Goal: Task Accomplishment & Management: Manage account settings

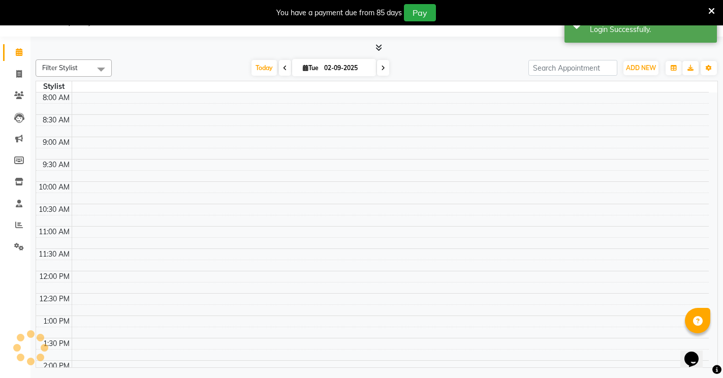
select select "en"
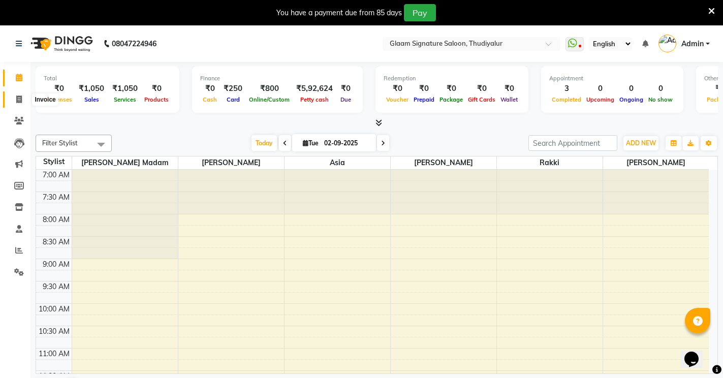
click at [18, 94] on span at bounding box center [19, 100] width 18 height 12
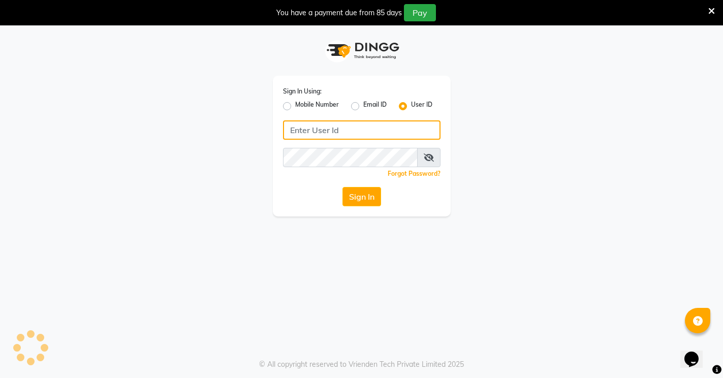
type input "glaamsalon"
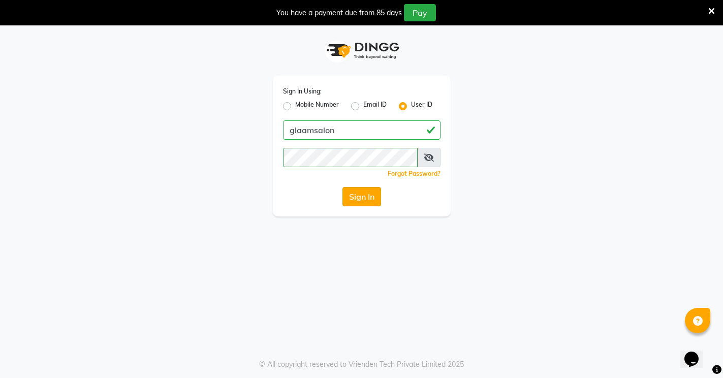
click at [359, 197] on button "Sign In" at bounding box center [361, 196] width 39 height 19
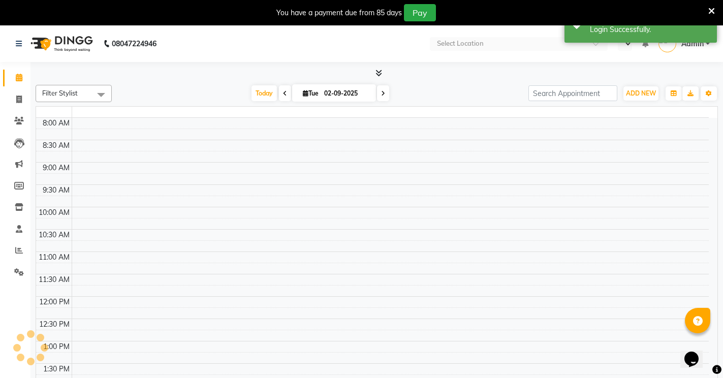
select select "en"
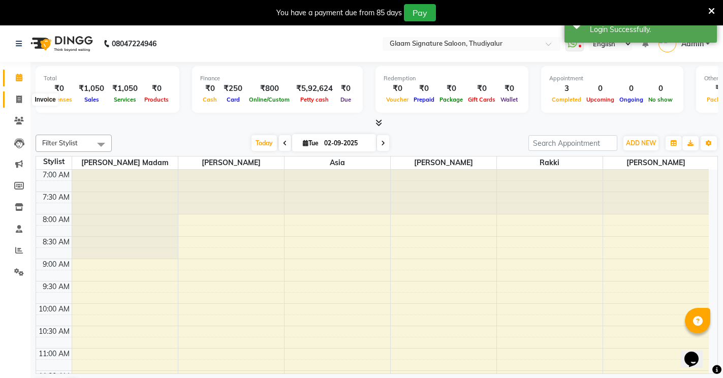
click at [15, 95] on span at bounding box center [19, 100] width 18 height 12
select select "service"
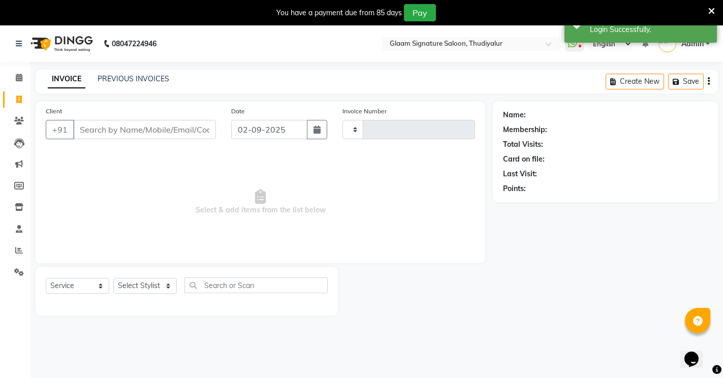
type input "0554"
select select "4439"
click at [111, 78] on link "PREVIOUS INVOICES" at bounding box center [134, 78] width 72 height 9
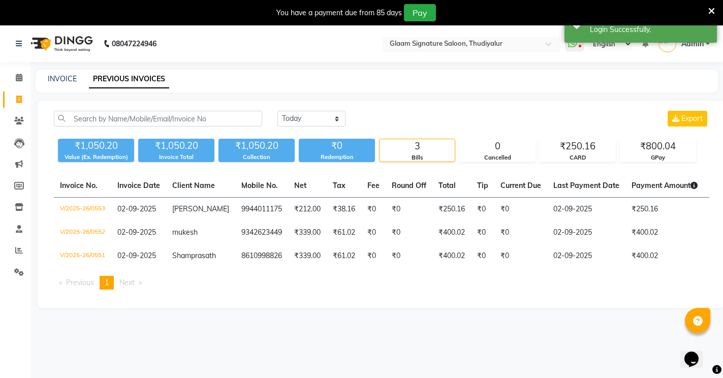
click at [421, 43] on input "text" at bounding box center [461, 45] width 147 height 10
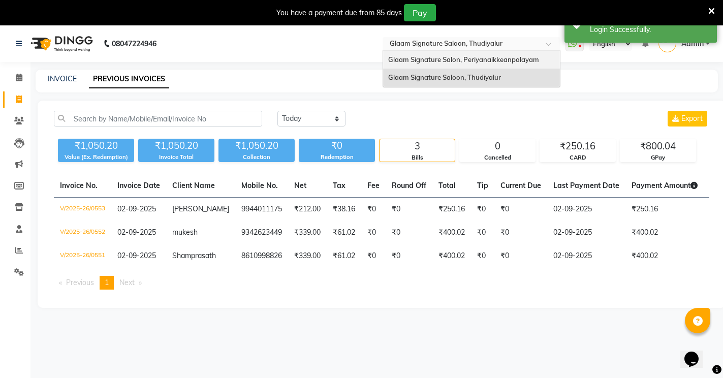
click at [431, 58] on span "Glaam Signature Salon, Periyanaikkeanpalayam" at bounding box center [463, 59] width 151 height 8
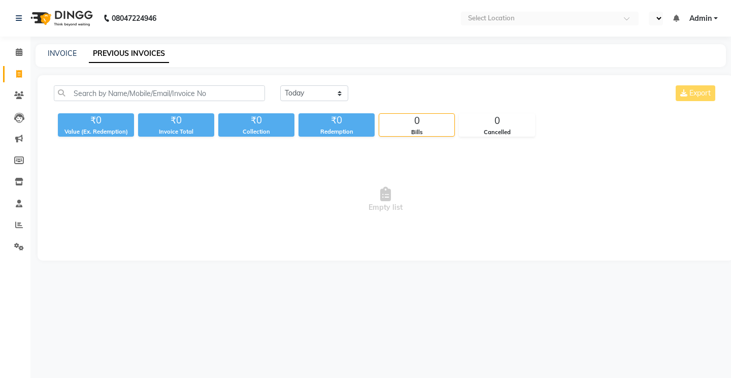
select select "en"
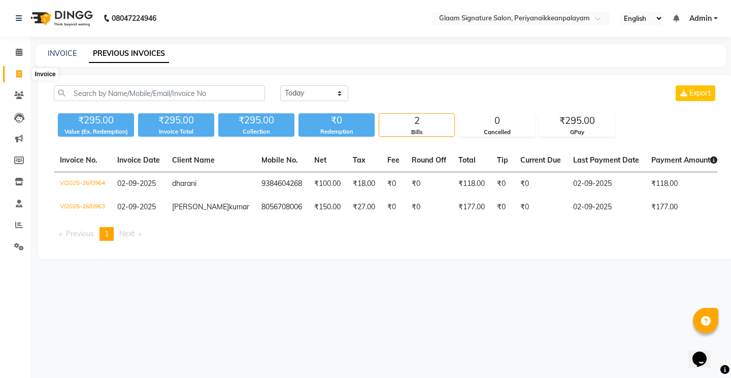
click at [18, 73] on icon at bounding box center [19, 74] width 6 height 8
select select "service"
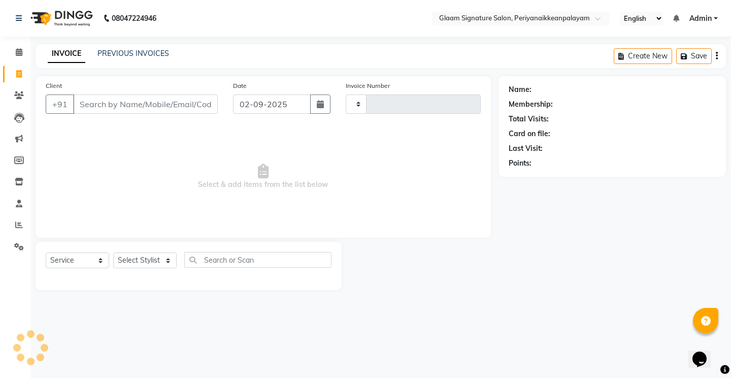
type input "0965"
select select "4039"
click at [120, 51] on link "PREVIOUS INVOICES" at bounding box center [134, 53] width 72 height 9
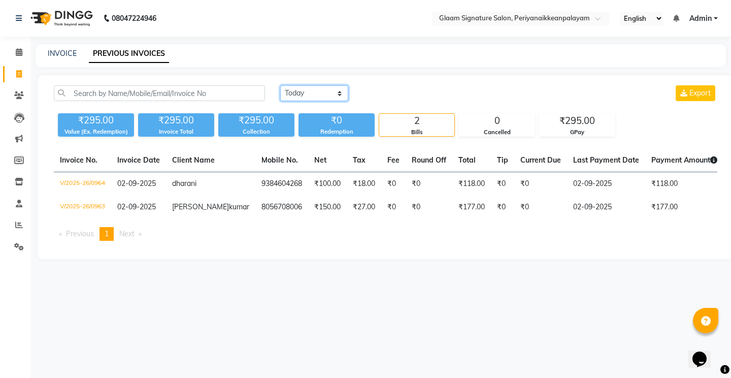
click at [298, 93] on select "[DATE] [DATE] Custom Range" at bounding box center [314, 93] width 68 height 16
select select "range"
click at [280, 85] on select "[DATE] [DATE] Custom Range" at bounding box center [314, 93] width 68 height 16
click at [402, 98] on input "02-09-2025" at bounding box center [397, 93] width 71 height 14
select select "9"
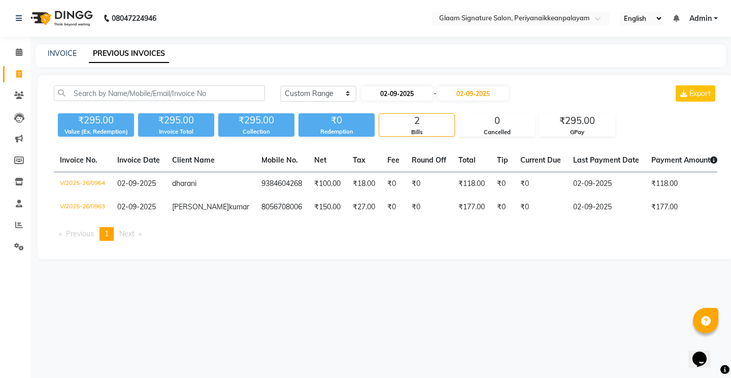
select select "2025"
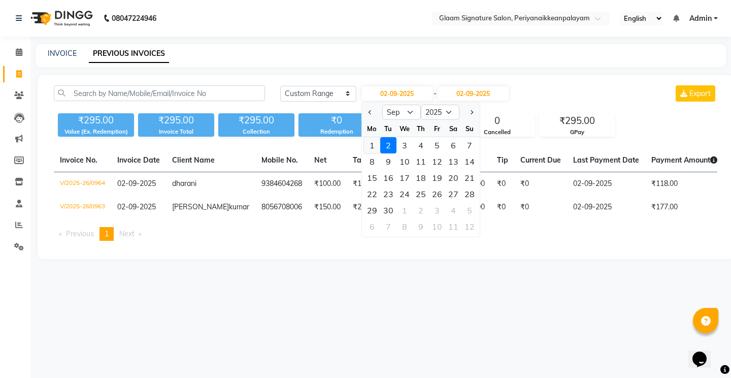
click at [369, 143] on div "1" at bounding box center [372, 145] width 16 height 16
type input "01-09-2025"
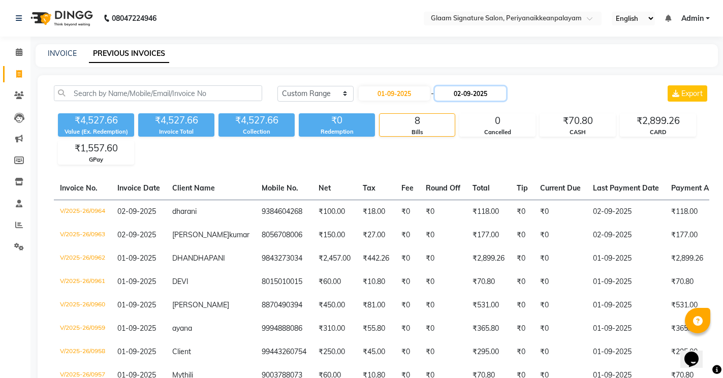
click at [474, 93] on input "02-09-2025" at bounding box center [470, 93] width 71 height 14
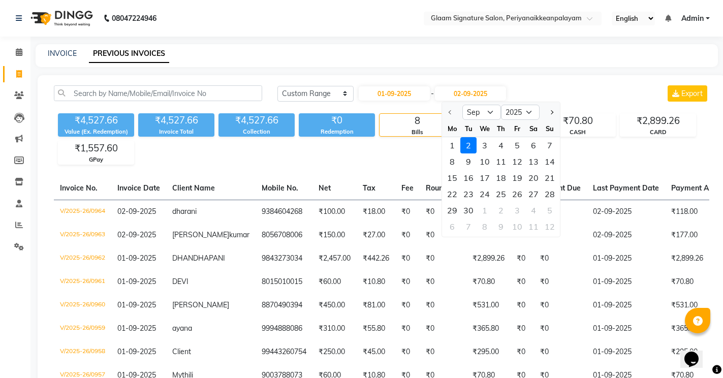
click at [471, 144] on div "2" at bounding box center [468, 145] width 16 height 16
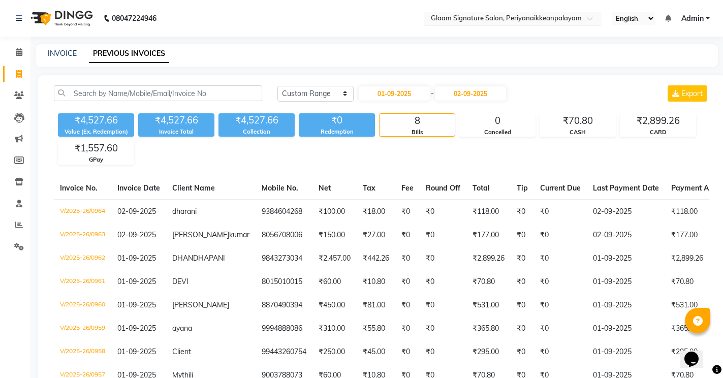
click at [471, 19] on input "text" at bounding box center [502, 19] width 147 height 10
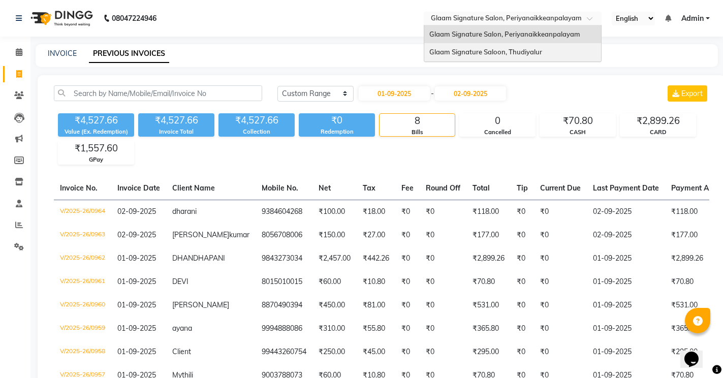
click at [472, 48] on span "Glaam Signature Saloon, Thudiyalur" at bounding box center [485, 52] width 113 height 8
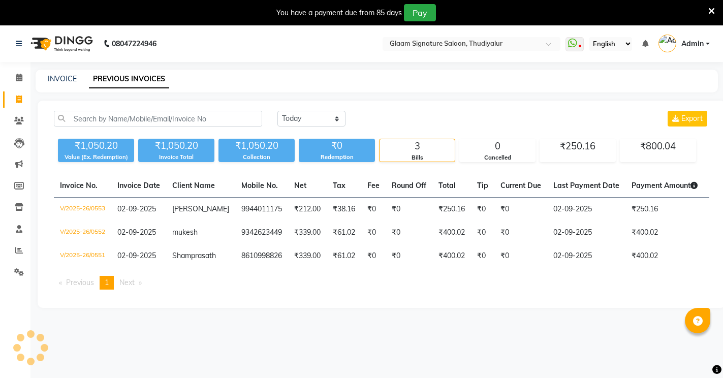
select select "en"
